Goal: Information Seeking & Learning: Learn about a topic

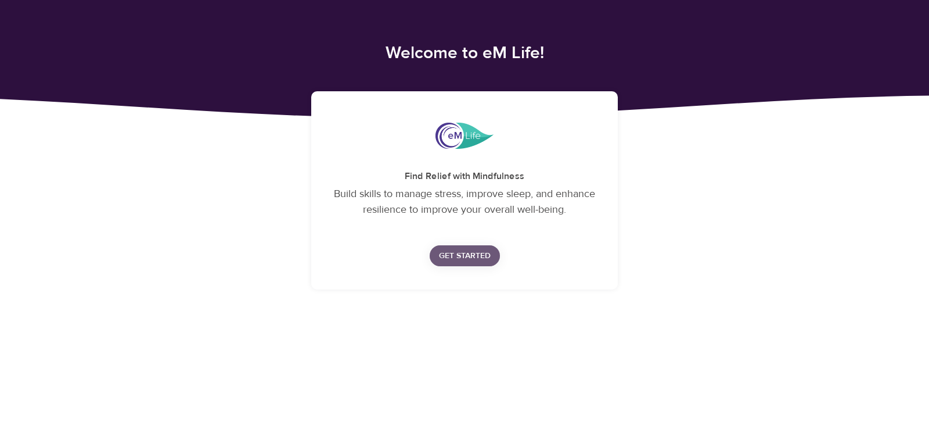
click at [468, 259] on span "Get Started" at bounding box center [465, 256] width 52 height 15
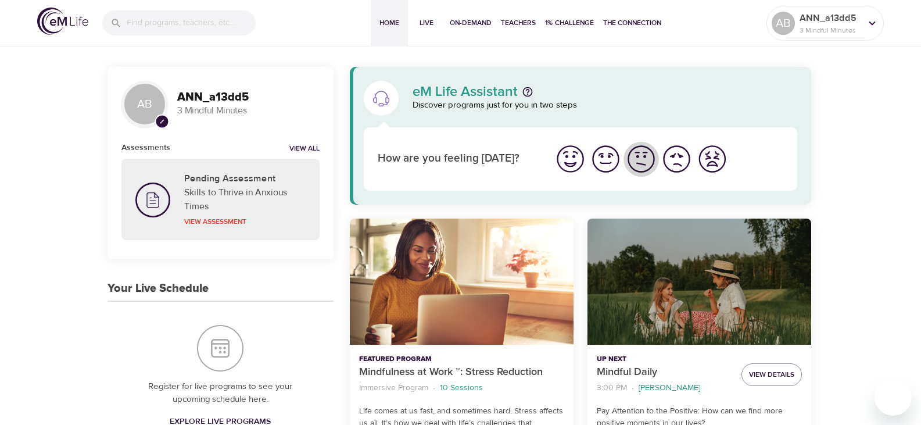
click at [636, 164] on img "I'm feeling ok" at bounding box center [641, 159] width 32 height 32
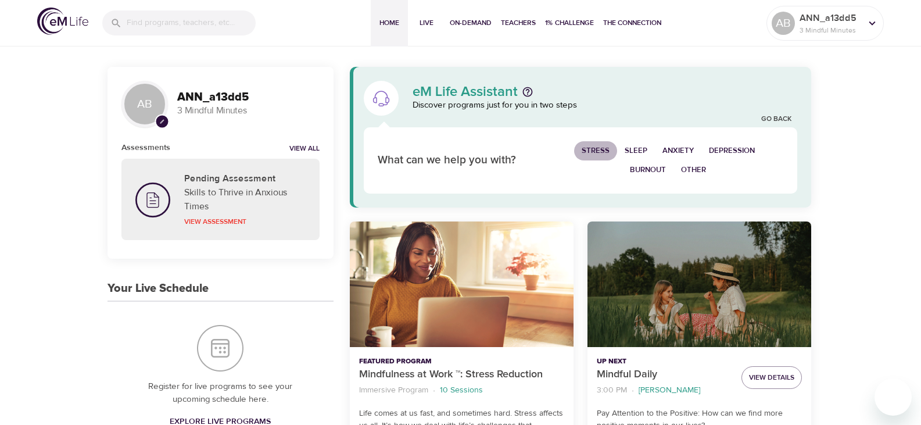
click at [596, 150] on span "Stress" at bounding box center [595, 150] width 28 height 13
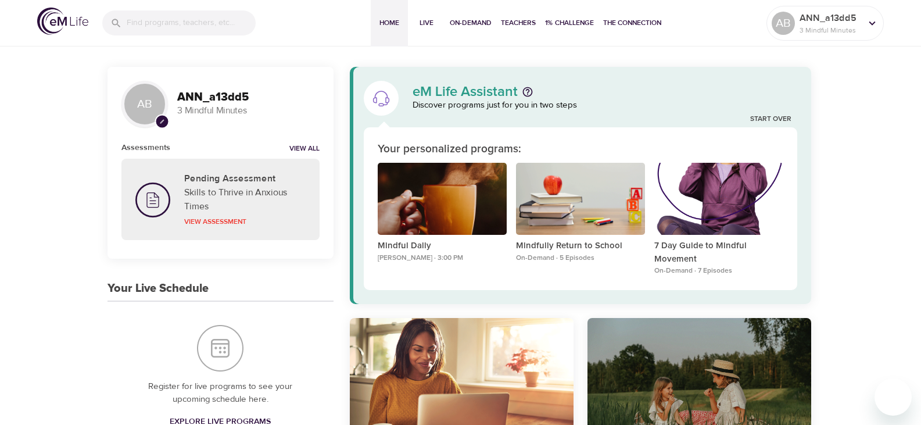
click at [674, 150] on div "Your personalized programs:" at bounding box center [581, 149] width 406 height 17
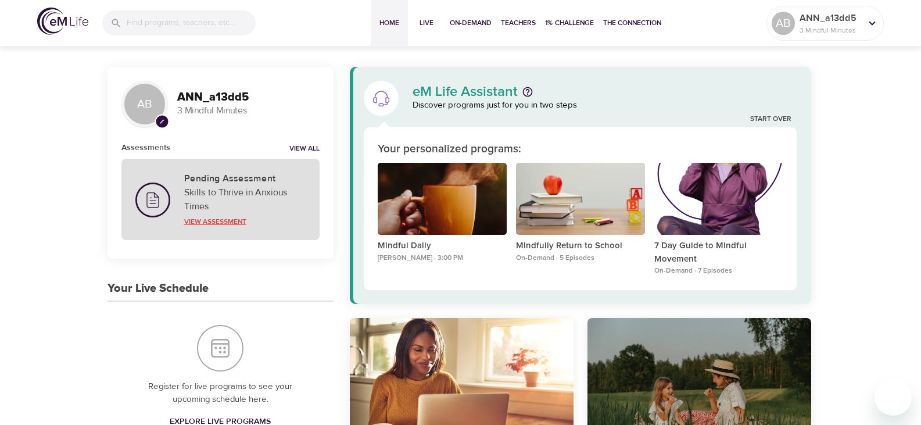
click at [207, 220] on p "View Assessment" at bounding box center [244, 221] width 121 height 10
